Goal: Navigation & Orientation: Find specific page/section

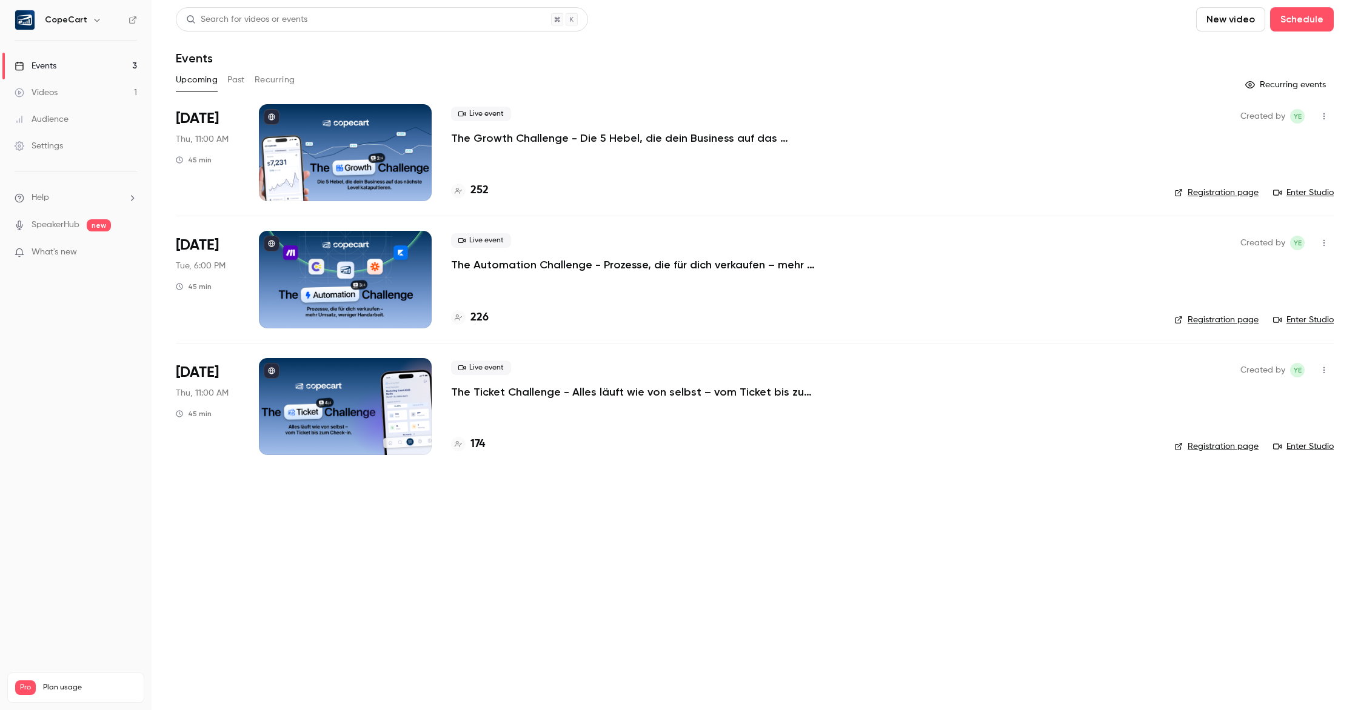
scroll to position [214, 0]
click at [239, 77] on button "Past" at bounding box center [236, 79] width 18 height 19
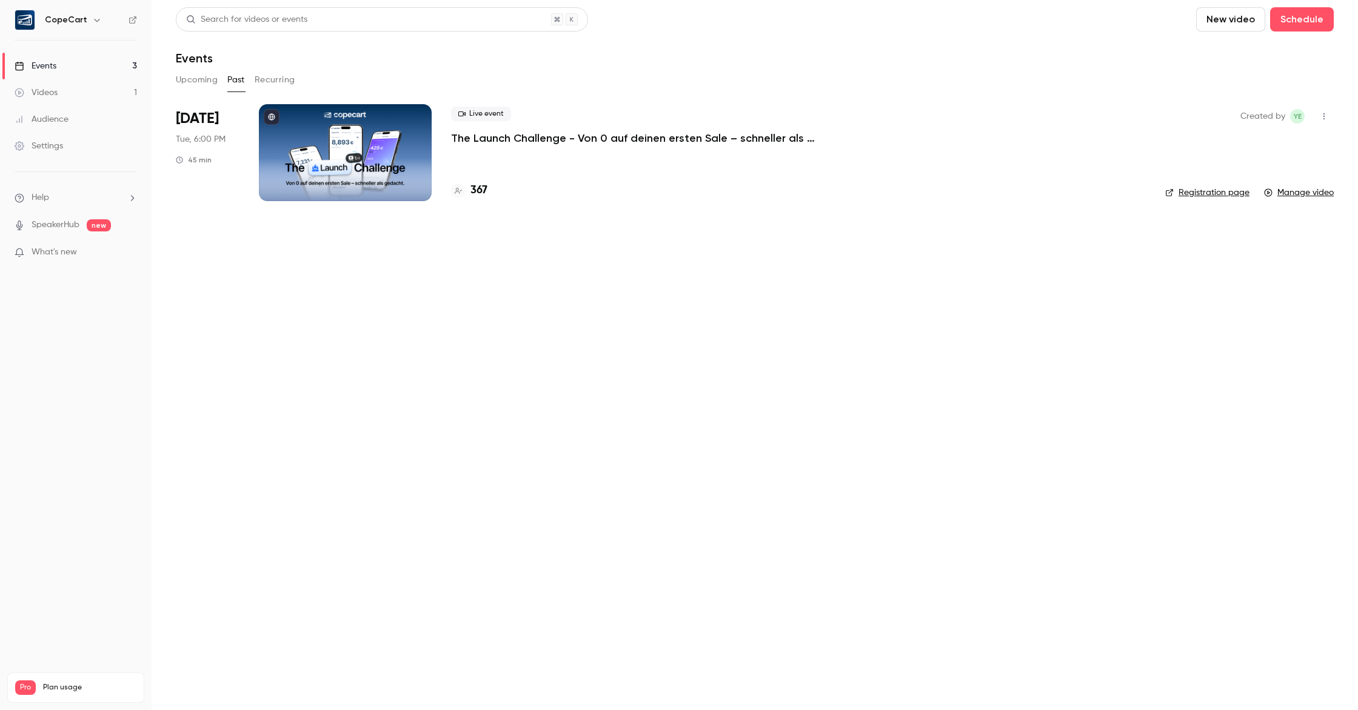
click at [72, 147] on link "Settings" at bounding box center [76, 146] width 152 height 27
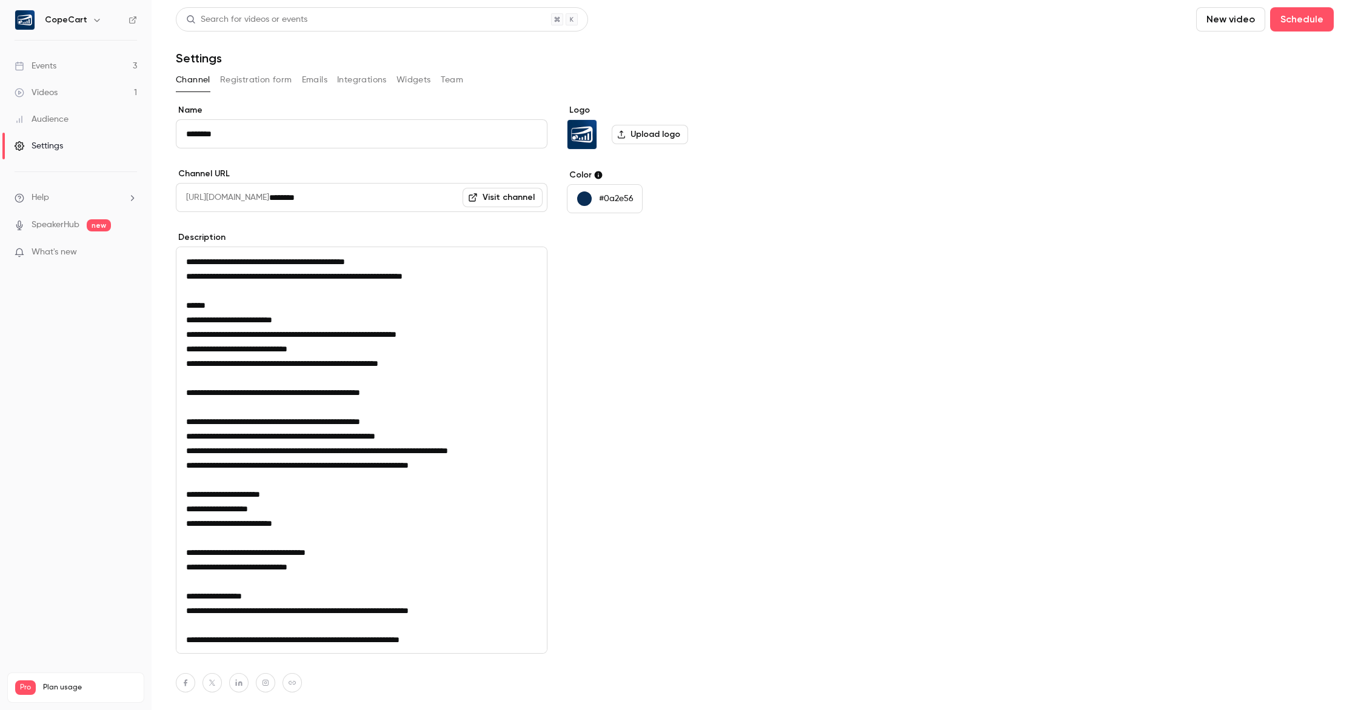
click at [450, 84] on button "Team" at bounding box center [452, 79] width 23 height 19
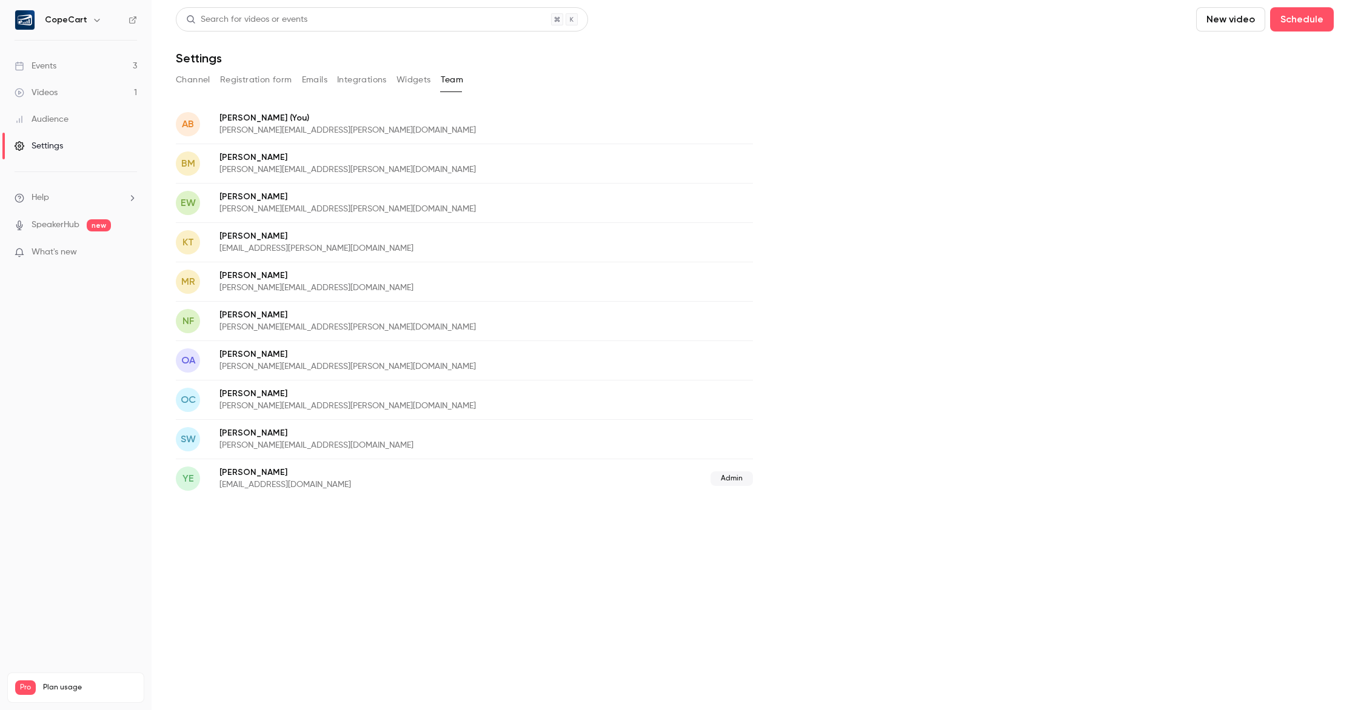
click at [97, 18] on icon "button" at bounding box center [97, 20] width 10 height 10
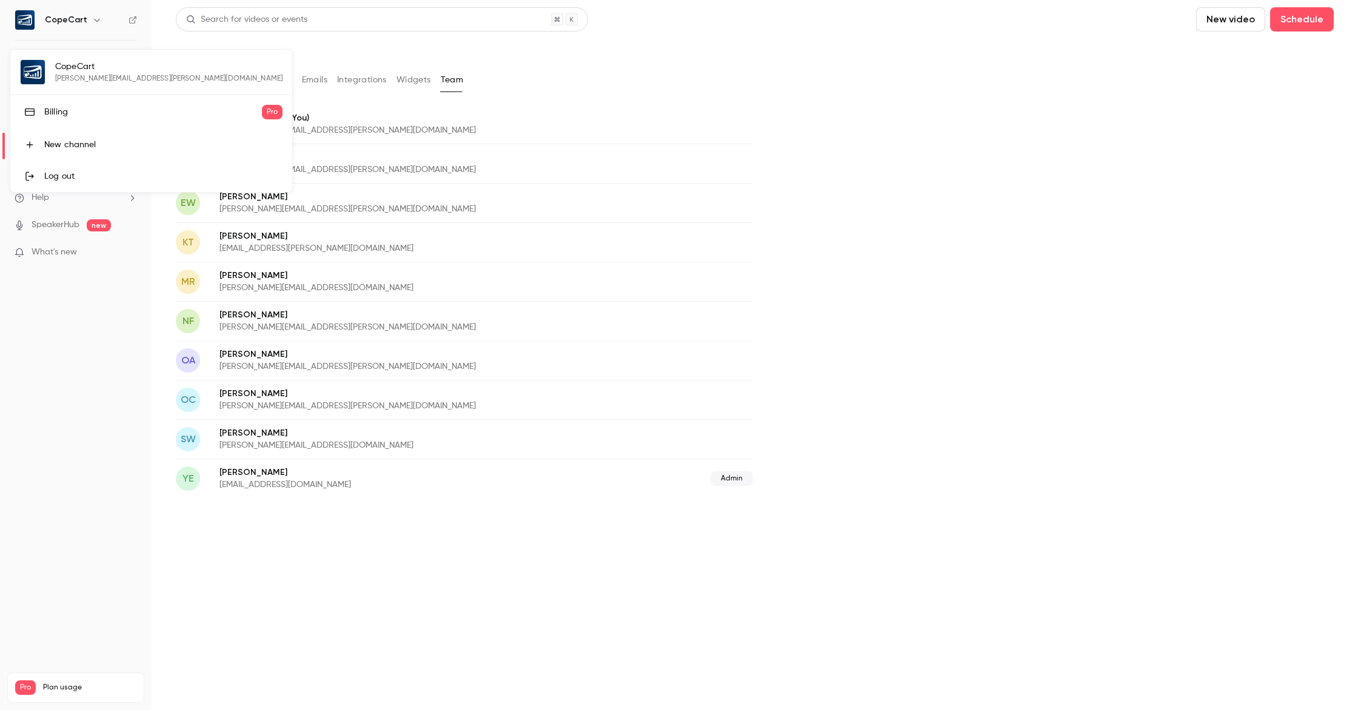
click at [1021, 260] on div at bounding box center [679, 355] width 1358 height 710
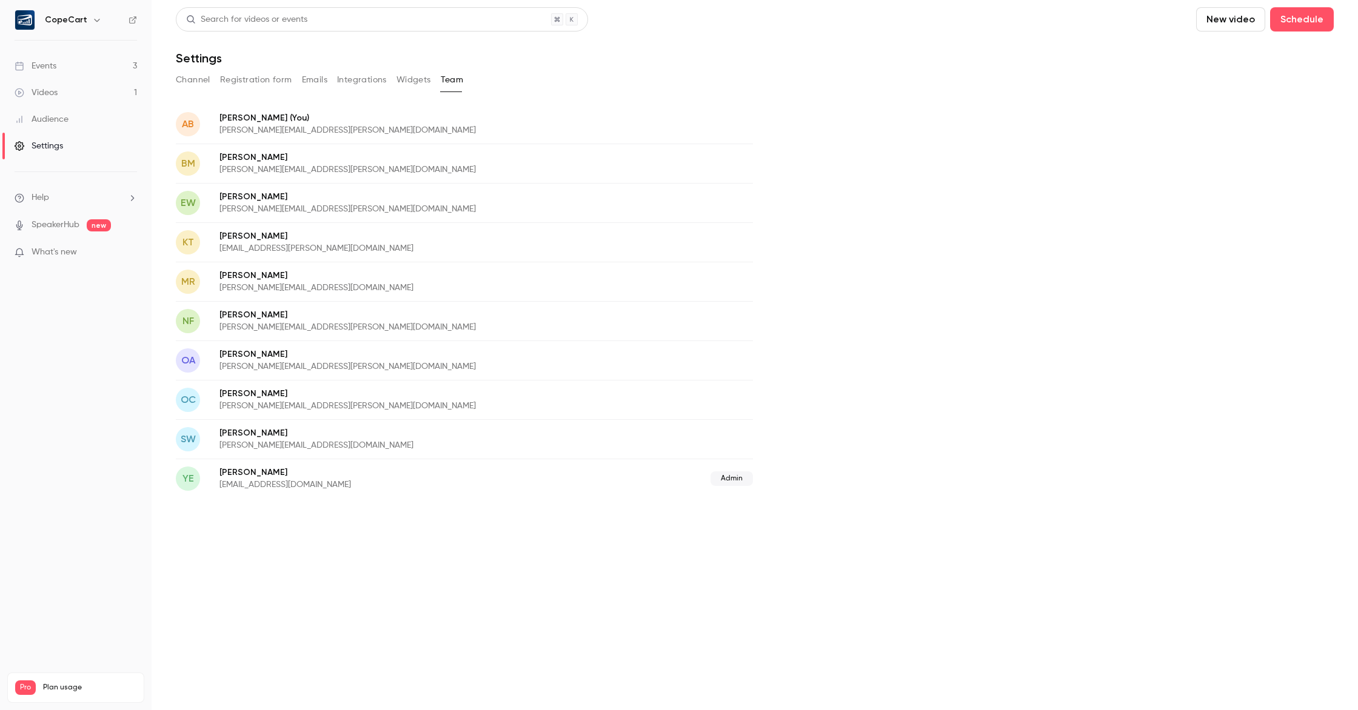
click at [267, 118] on p "[PERSON_NAME] (You)" at bounding box center [416, 118] width 395 height 13
click at [261, 82] on button "Registration form" at bounding box center [256, 79] width 72 height 19
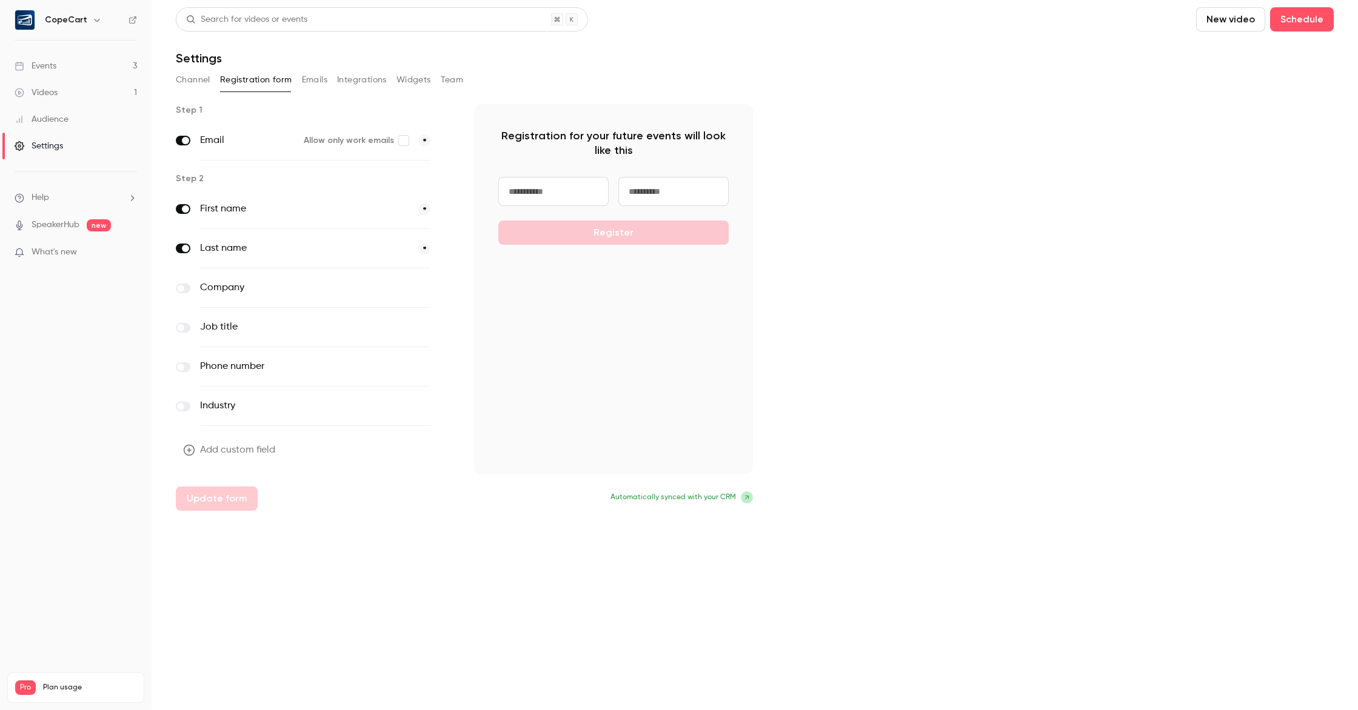
click at [195, 77] on button "Channel" at bounding box center [193, 79] width 35 height 19
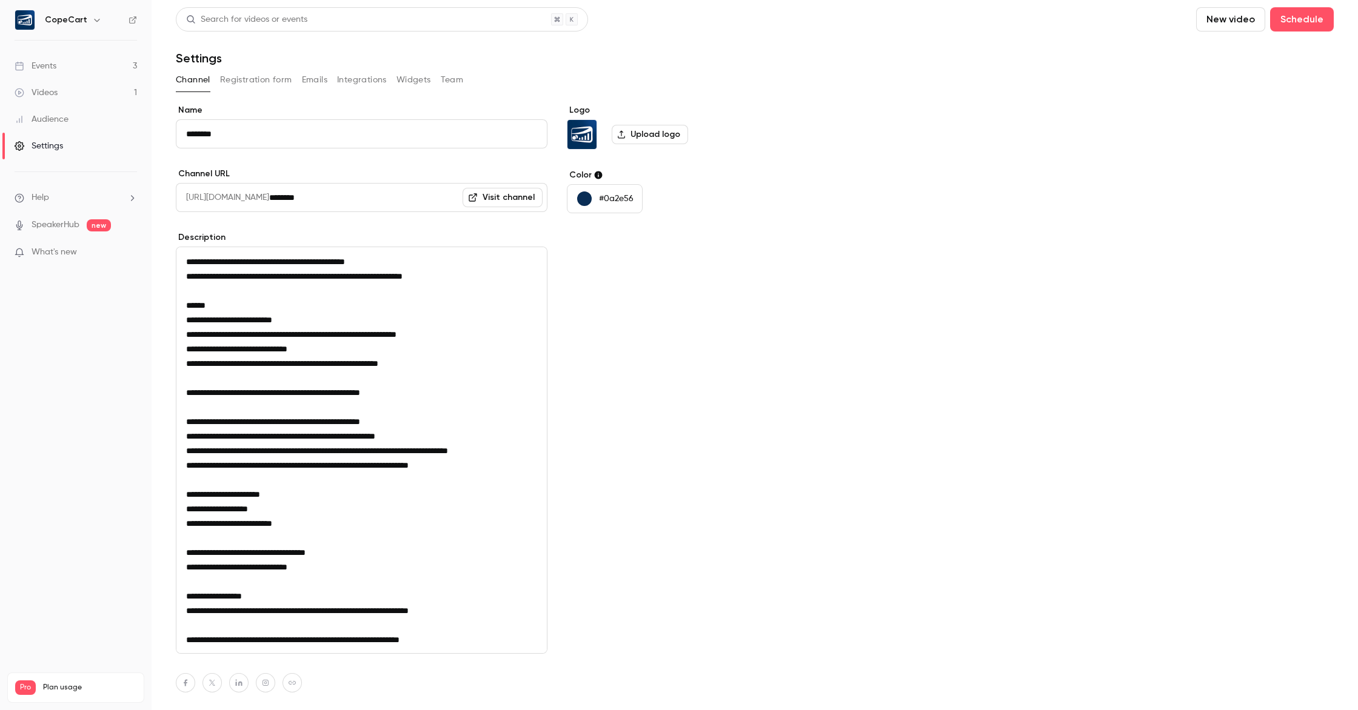
click at [302, 81] on button "Emails" at bounding box center [314, 79] width 25 height 19
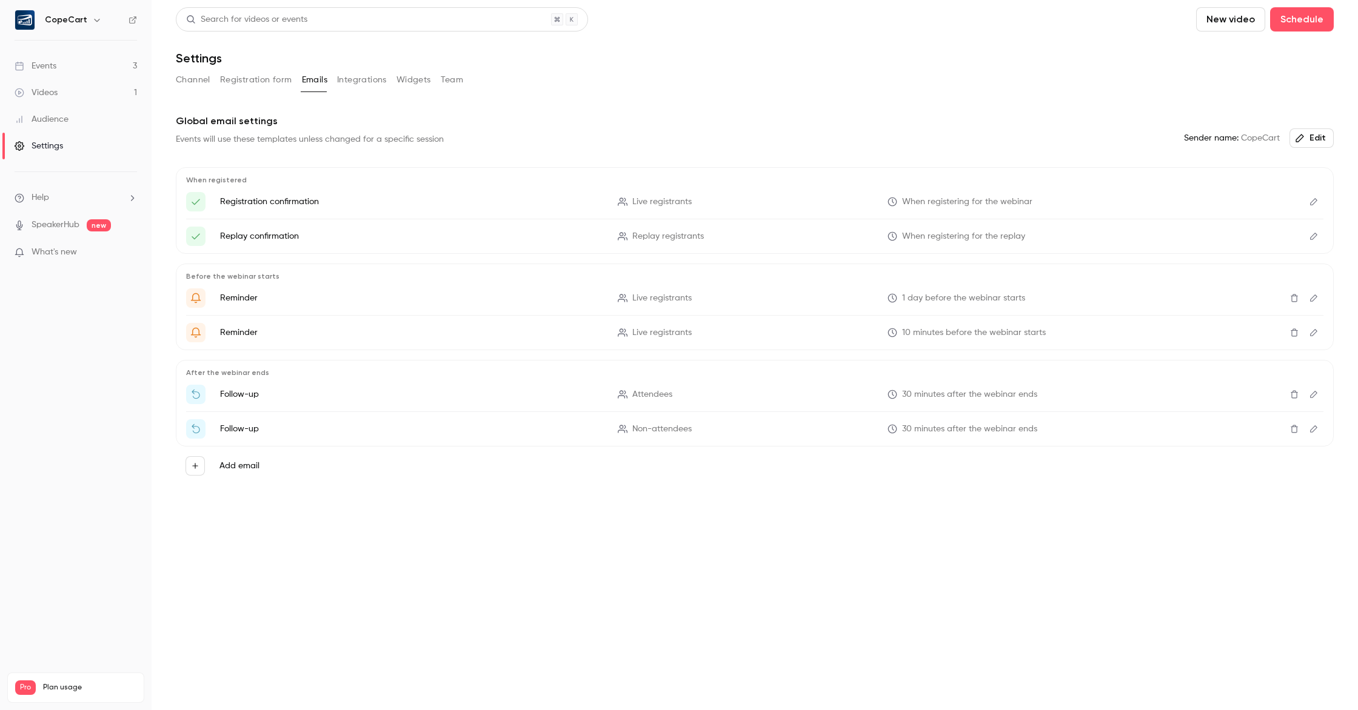
click at [453, 81] on button "Team" at bounding box center [452, 79] width 23 height 19
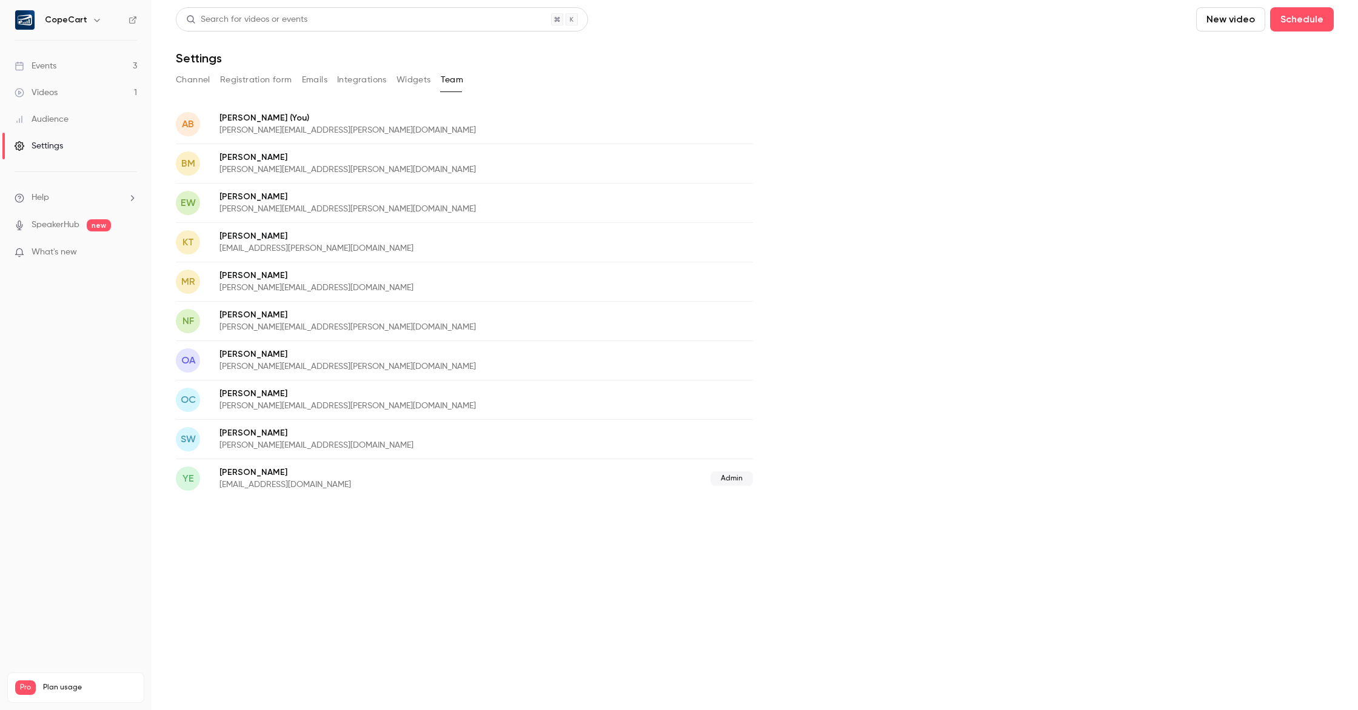
click at [184, 77] on button "Channel" at bounding box center [193, 79] width 35 height 19
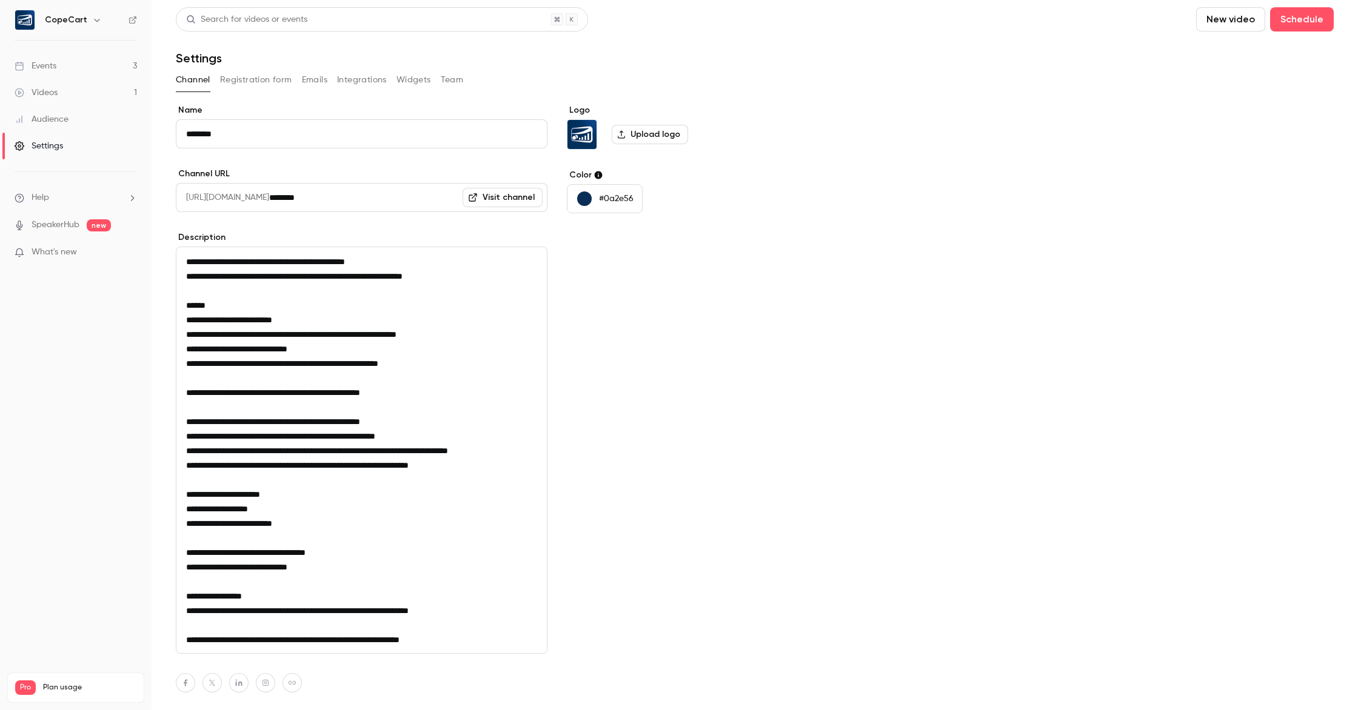
click at [43, 69] on div "Events" at bounding box center [36, 66] width 42 height 12
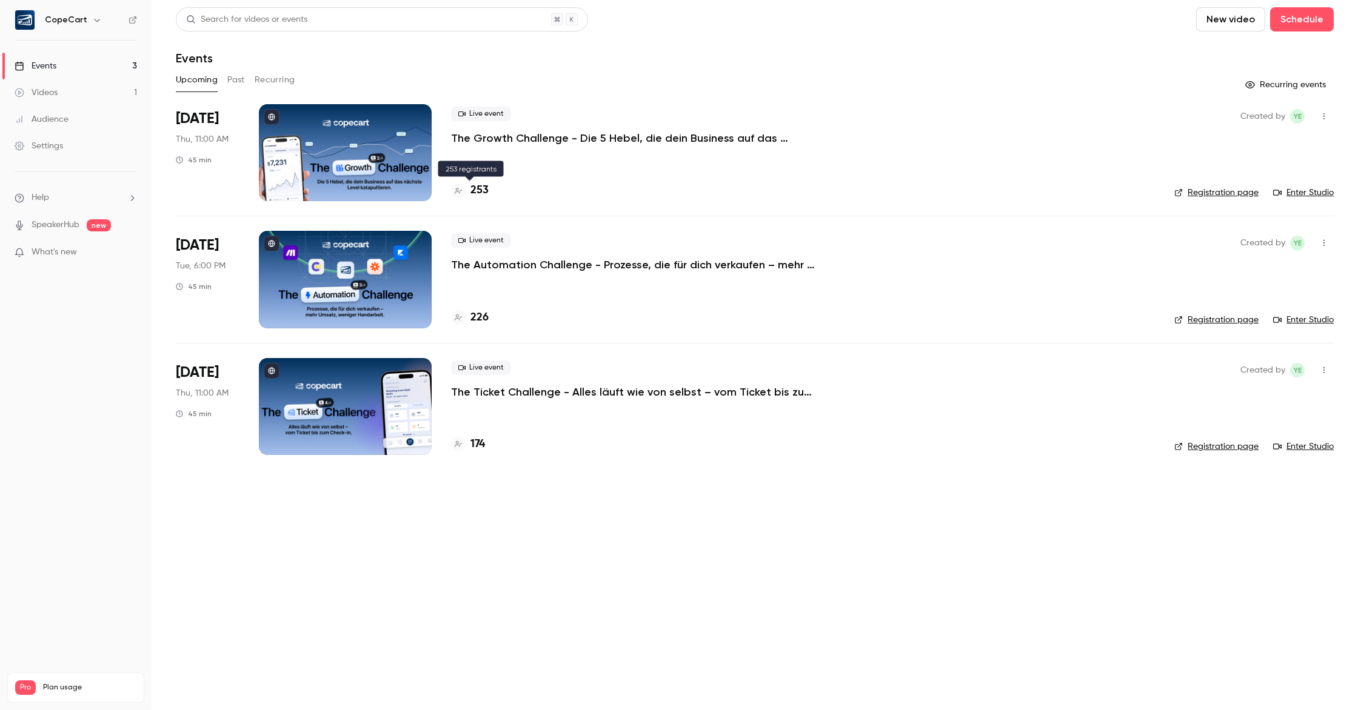
click at [483, 191] on h4 "253" at bounding box center [479, 190] width 18 height 16
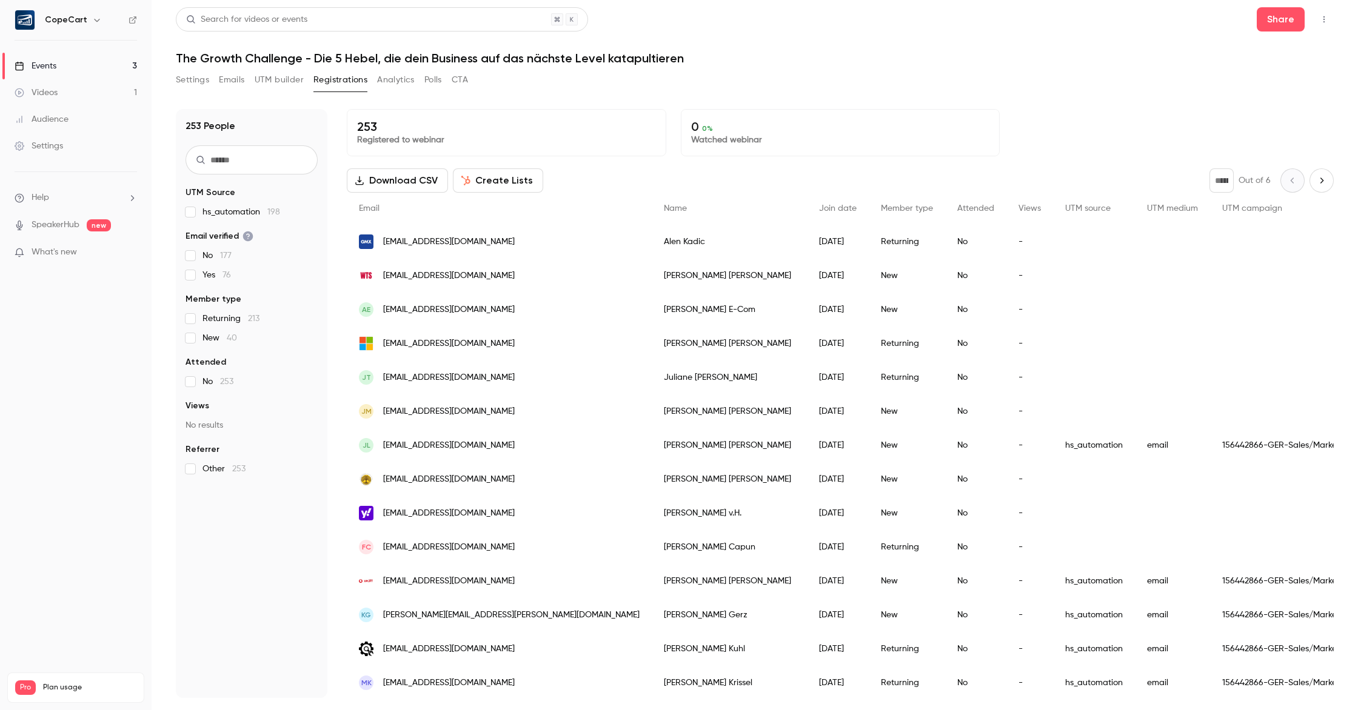
click at [39, 69] on div "Events" at bounding box center [36, 66] width 42 height 12
